Goal: Complete application form: Complete application form

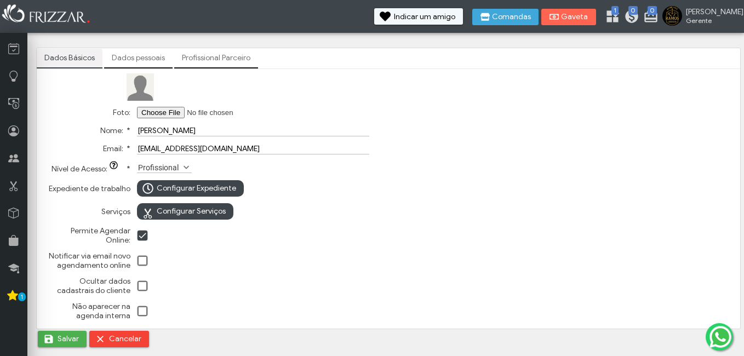
click at [145, 113] on input "Foto:" at bounding box center [206, 113] width 139 height 12
type input "C:\fakepath\Imagem do WhatsApp de [DATE] à(s) 12.37.41_bfa5c8e0.jpg"
click at [182, 162] on span at bounding box center [186, 167] width 11 height 11
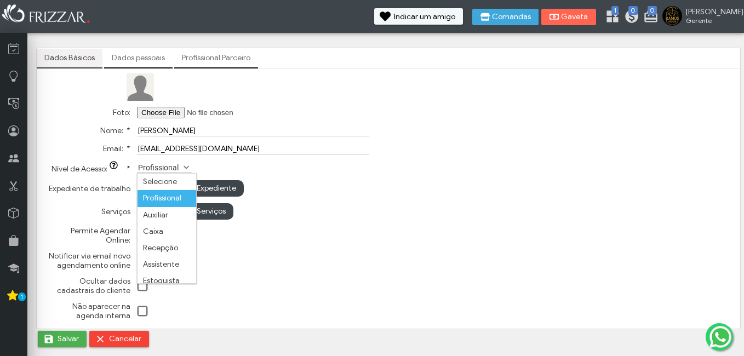
click at [305, 169] on td "Selecione Profissional Auxiliar Caixa Recepção Assistente Estoquista Profission…" at bounding box center [253, 167] width 238 height 18
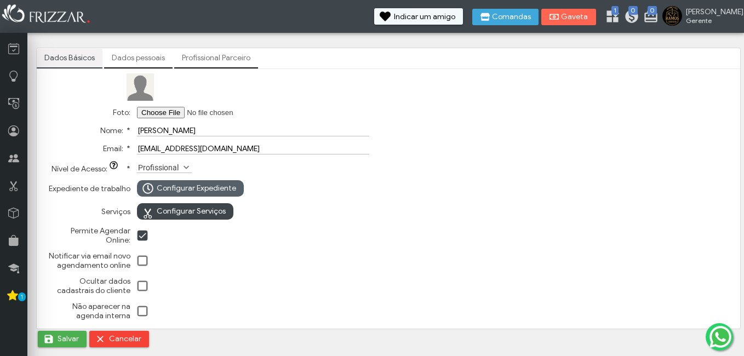
click at [227, 188] on span "Configurar Expediente" at bounding box center [196, 188] width 79 height 16
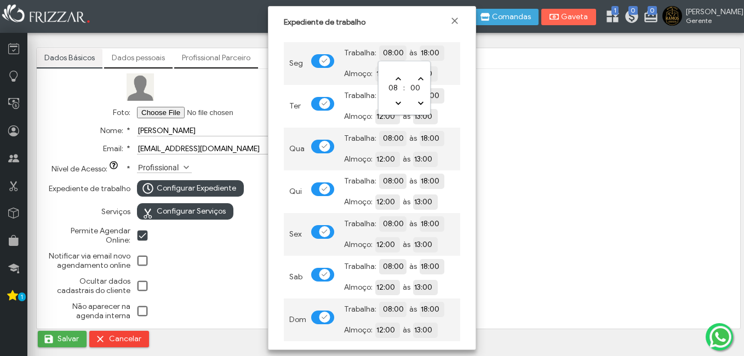
drag, startPoint x: 402, startPoint y: 53, endPoint x: 377, endPoint y: 58, distance: 25.7
click at [377, 58] on div "Trabalha: 08:00 às 18:00" at bounding box center [399, 52] width 111 height 15
type input "09:00"
click at [537, 76] on div at bounding box center [430, 88] width 606 height 30
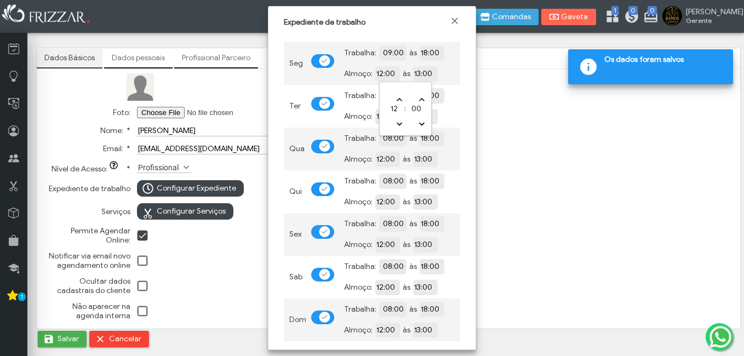
drag, startPoint x: 402, startPoint y: 74, endPoint x: 323, endPoint y: 79, distance: 79.6
click at [323, 79] on tr "Seg Trabalha: 09:00 às 18:00 Almoço: 12:00 às 13:00" at bounding box center [372, 63] width 176 height 43
type input "00"
click at [492, 84] on div at bounding box center [430, 88] width 606 height 30
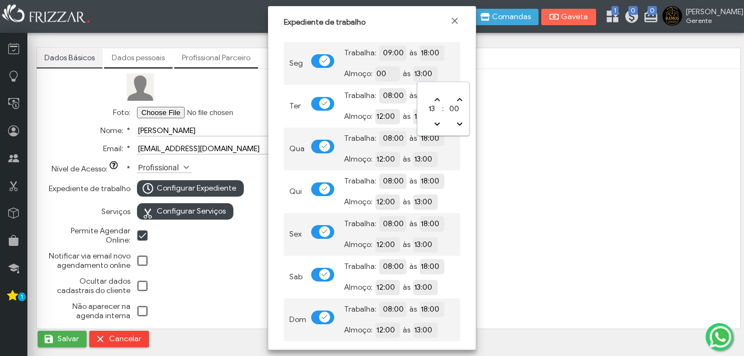
drag, startPoint x: 440, startPoint y: 74, endPoint x: 403, endPoint y: 73, distance: 37.2
click at [407, 74] on div "Almoço: 00 às 13:00" at bounding box center [399, 73] width 111 height 15
type input "0"
click at [470, 78] on div "Expediente de trabalho Seg Trabalha: 09:00 às 18:00 Almoço: 00 às 0 Ter Trabalh…" at bounding box center [372, 178] width 208 height 344
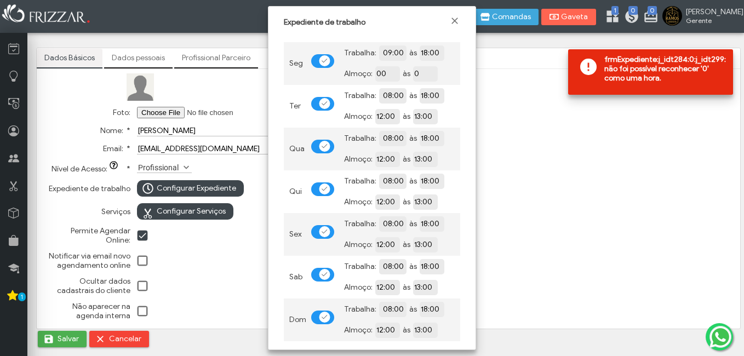
click at [456, 63] on td "Trabalha: 09:00 às 18:00 Almoço: 00 às 0" at bounding box center [399, 63] width 122 height 43
click at [456, 25] on span "Fechar" at bounding box center [454, 20] width 11 height 11
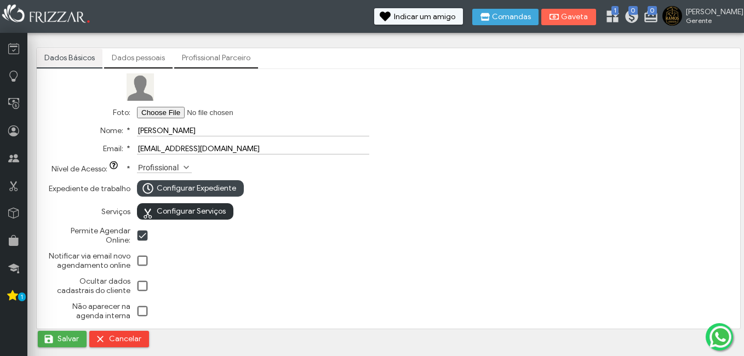
click at [213, 211] on span "Configurar Serviços" at bounding box center [191, 211] width 69 height 16
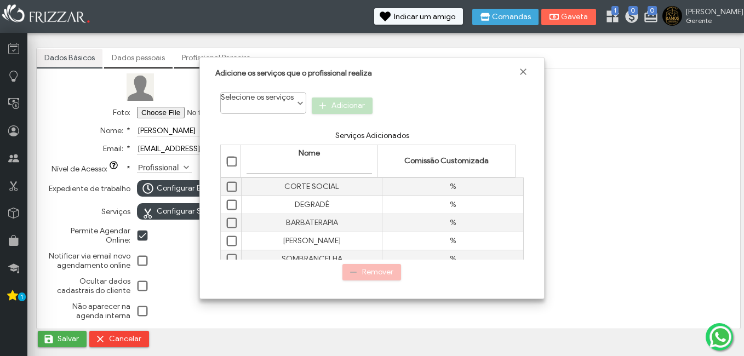
scroll to position [6, 49]
click at [233, 166] on span "Selecionar tudo" at bounding box center [232, 162] width 11 height 11
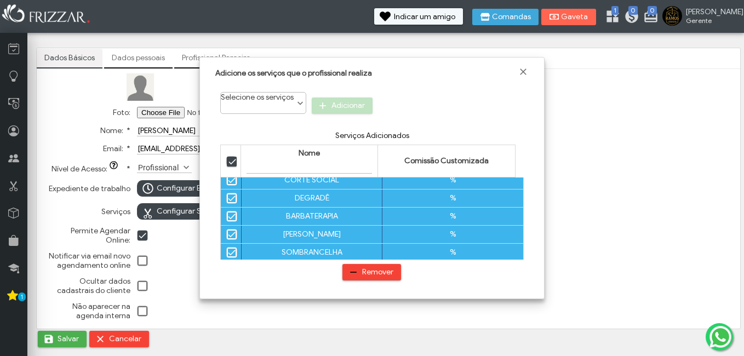
scroll to position [27, 0]
click at [290, 96] on li "Selecione os serviços" at bounding box center [257, 97] width 73 height 9
click at [527, 78] on div "Adicione os serviços que o profissional realiza" at bounding box center [372, 72] width 329 height 21
click at [527, 72] on span "Fechar" at bounding box center [523, 71] width 11 height 11
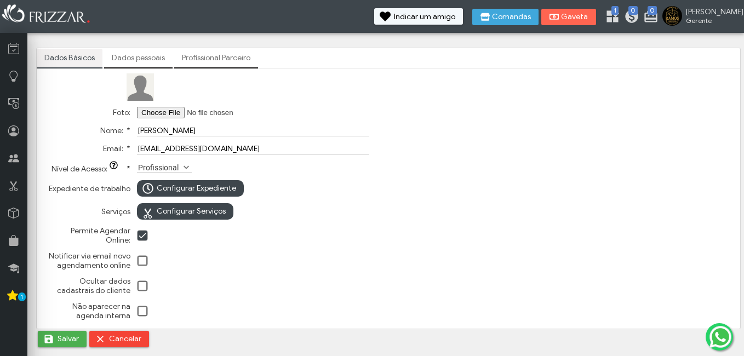
click at [129, 50] on link "Dados pessoais" at bounding box center [138, 58] width 68 height 19
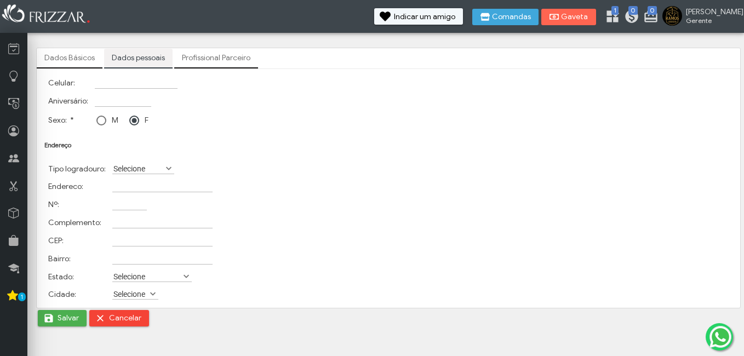
click at [99, 121] on div at bounding box center [101, 121] width 10 height 10
click at [114, 82] on input "Celular:" at bounding box center [136, 83] width 83 height 12
type input "[PHONE_NUMBER]"
click at [140, 164] on label "Selecione" at bounding box center [138, 168] width 52 height 10
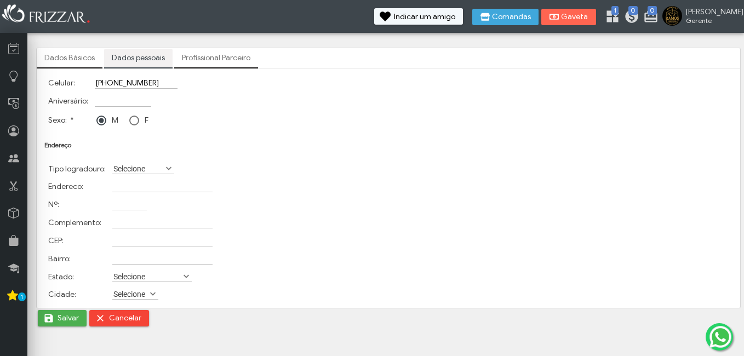
scroll to position [6, 49]
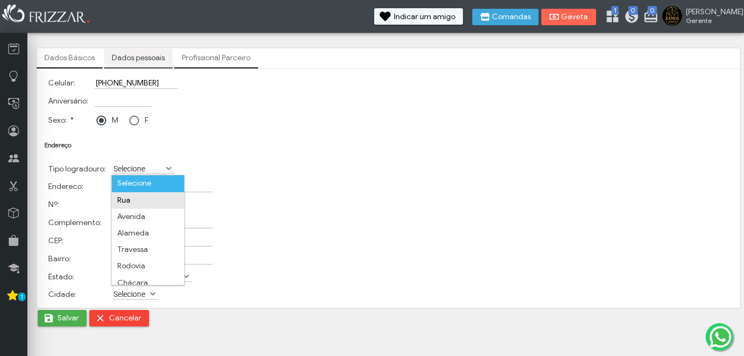
click at [133, 199] on li "Rua" at bounding box center [148, 200] width 72 height 16
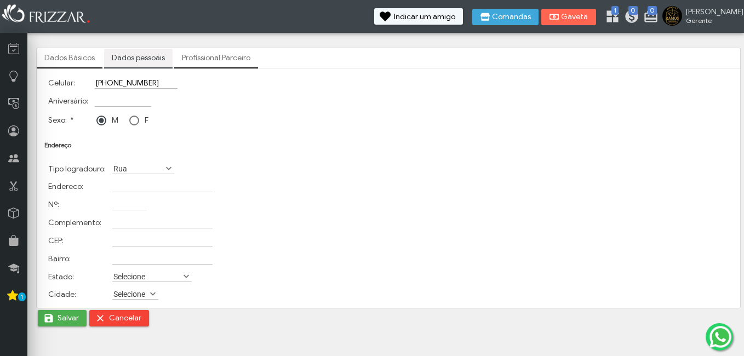
click at [133, 184] on input "Endereco:" at bounding box center [162, 187] width 100 height 12
click at [150, 186] on input "Rua Thaumturgo de" at bounding box center [162, 187] width 100 height 12
click at [197, 185] on input "Rua Thaumaturgo de" at bounding box center [162, 187] width 100 height 12
type input "Rua [PERSON_NAME]"
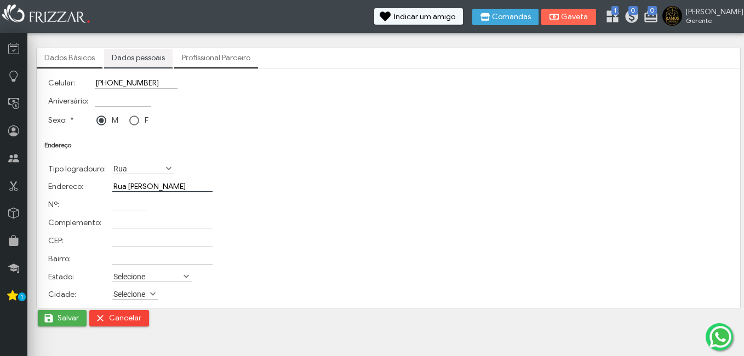
scroll to position [0, 0]
click at [117, 209] on input "Nº:" at bounding box center [129, 205] width 35 height 12
click at [118, 208] on input "2.194" at bounding box center [129, 205] width 35 height 12
click at [117, 204] on input "2.194" at bounding box center [129, 205] width 35 height 12
click at [118, 207] on input "2.194" at bounding box center [129, 205] width 35 height 12
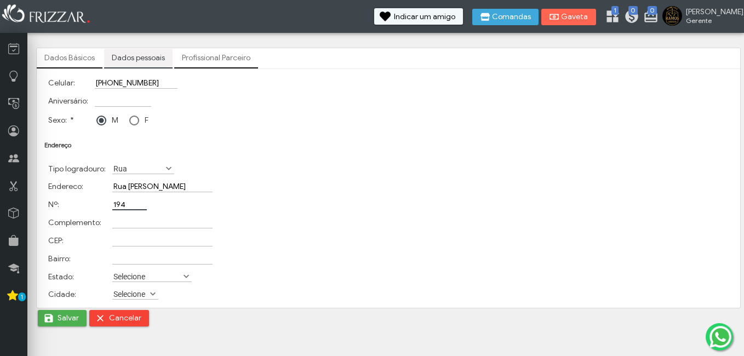
type input "2.194"
click at [114, 222] on input "Complemento:" at bounding box center [162, 223] width 100 height 12
type input "[PERSON_NAME]"
click at [131, 254] on input "Bairro:" at bounding box center [162, 259] width 100 height 12
type input "v"
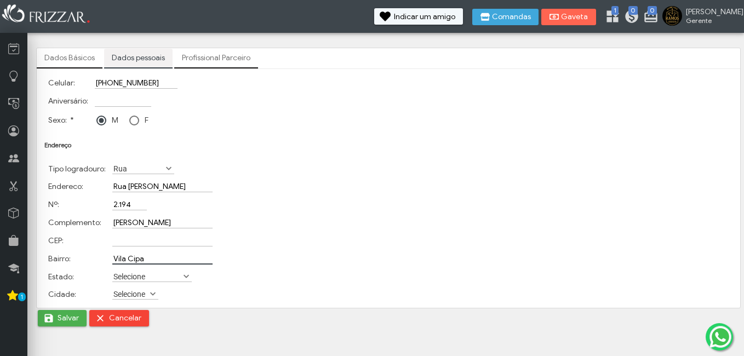
type input "Vila Cipa"
click at [164, 276] on label "Selecione" at bounding box center [147, 276] width 70 height 10
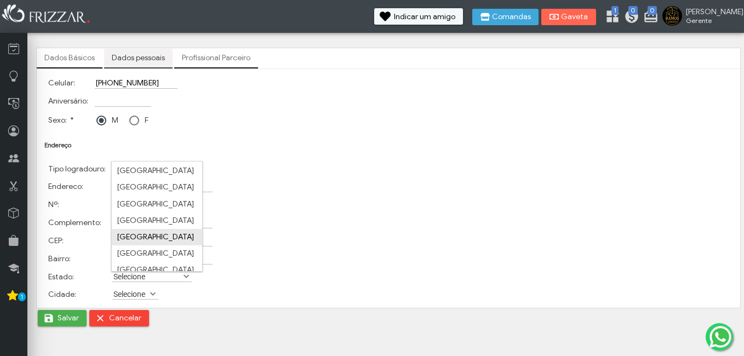
scroll to position [219, 0]
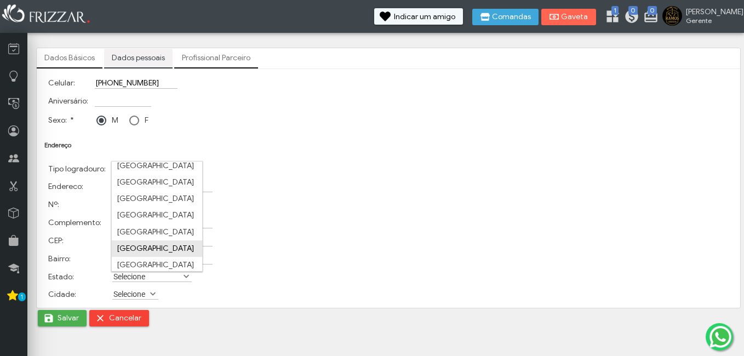
click at [154, 244] on li "[GEOGRAPHIC_DATA]" at bounding box center [157, 248] width 90 height 16
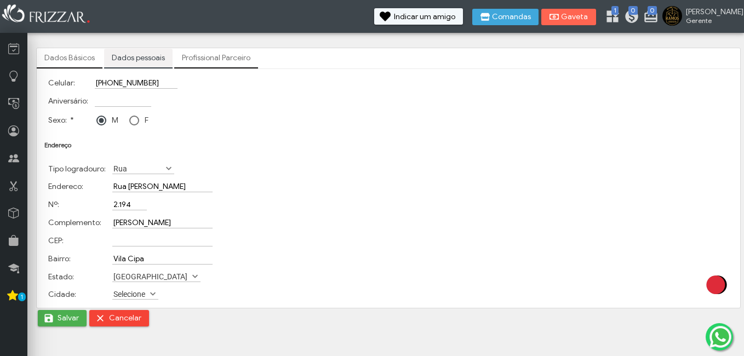
click at [134, 292] on label "Selecione" at bounding box center [130, 294] width 36 height 10
click at [205, 294] on label "Selecione" at bounding box center [162, 294] width 100 height 10
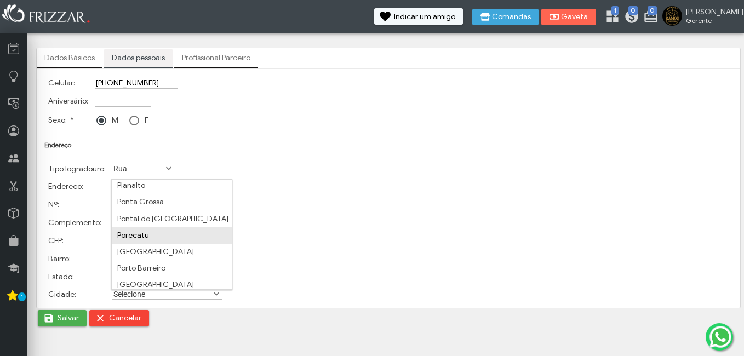
scroll to position [4545, 0]
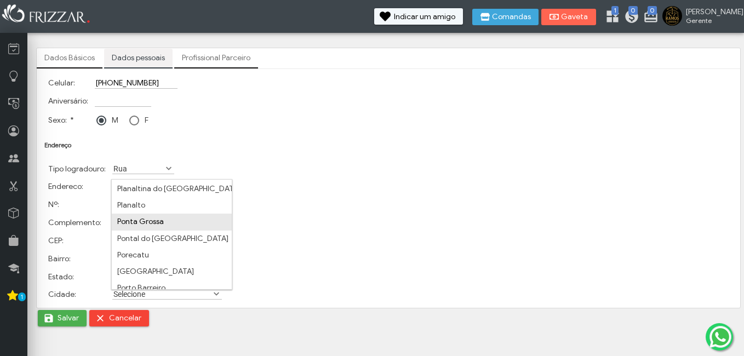
click at [153, 220] on li "Ponta Grossa" at bounding box center [172, 222] width 120 height 16
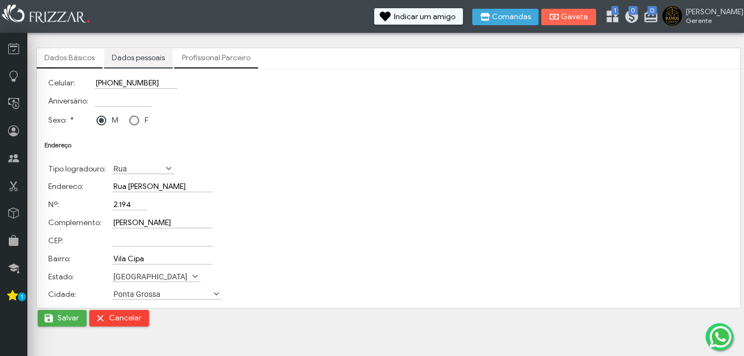
click at [48, 329] on body "ui-button [PERSON_NAME] Minha Conta Home Treinamento Sair" at bounding box center [372, 178] width 744 height 356
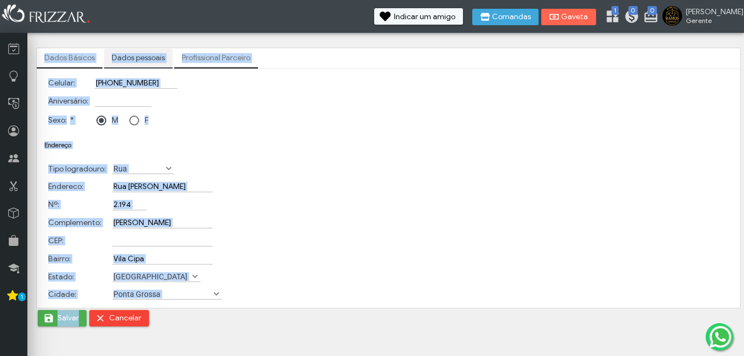
drag, startPoint x: 48, startPoint y: 329, endPoint x: 50, endPoint y: 320, distance: 9.5
click at [50, 320] on span "submit" at bounding box center [48, 318] width 11 height 11
